Goal: Task Accomplishment & Management: Use online tool/utility

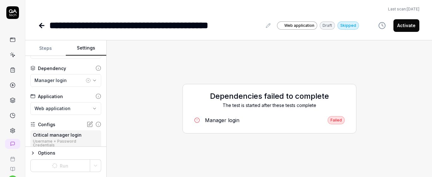
scroll to position [86, 0]
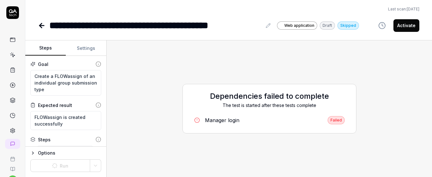
click at [40, 49] on button "Steps" at bounding box center [45, 48] width 40 height 15
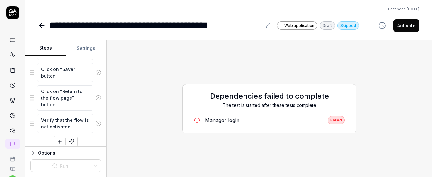
scroll to position [522, 0]
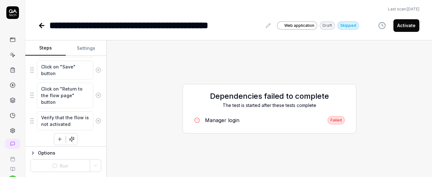
click at [54, 136] on button "button" at bounding box center [59, 139] width 11 height 11
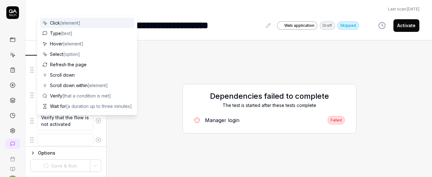
scroll to position [538, 0]
type textarea "*"
type textarea "m"
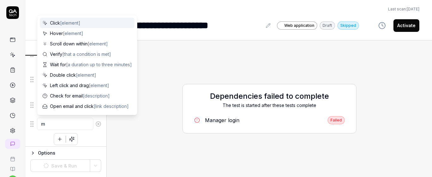
type textarea "*"
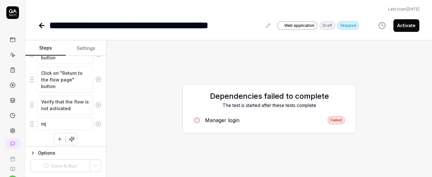
type textarea "mj"
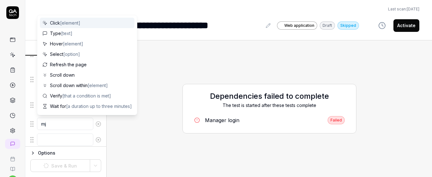
scroll to position [553, 0]
type textarea "*"
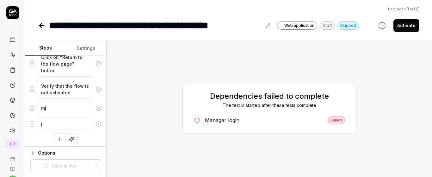
type textarea "j"
click at [95, 126] on icon at bounding box center [98, 124] width 6 height 6
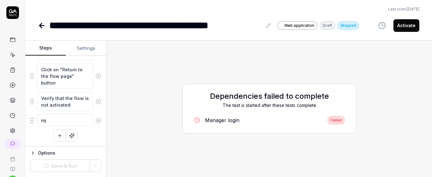
scroll to position [541, 0]
click at [95, 121] on icon at bounding box center [98, 121] width 6 height 6
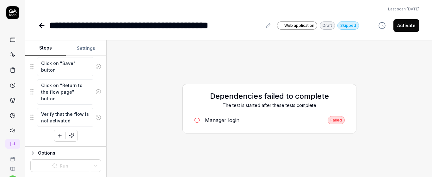
scroll to position [525, 0]
type textarea "*"
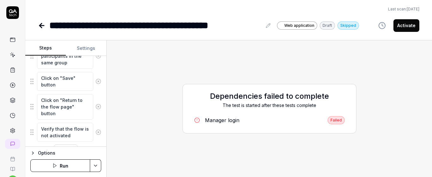
scroll to position [525, 0]
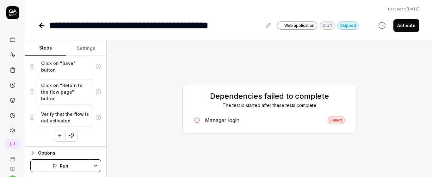
click at [95, 118] on icon at bounding box center [98, 118] width 6 height 6
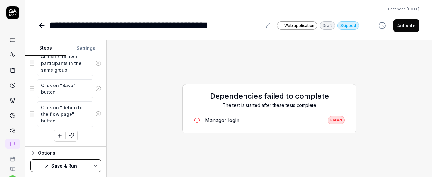
scroll to position [503, 0]
click at [78, 168] on button "Save & Run" at bounding box center [60, 166] width 60 height 13
type textarea "*"
